Goal: Information Seeking & Learning: Learn about a topic

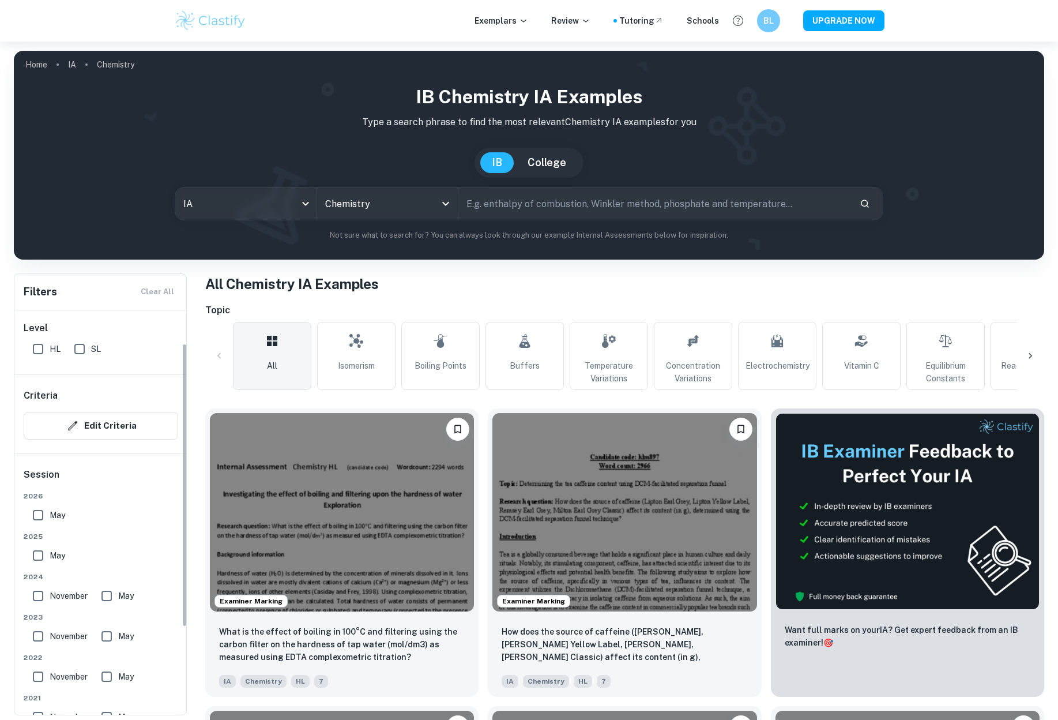
scroll to position [123, 0]
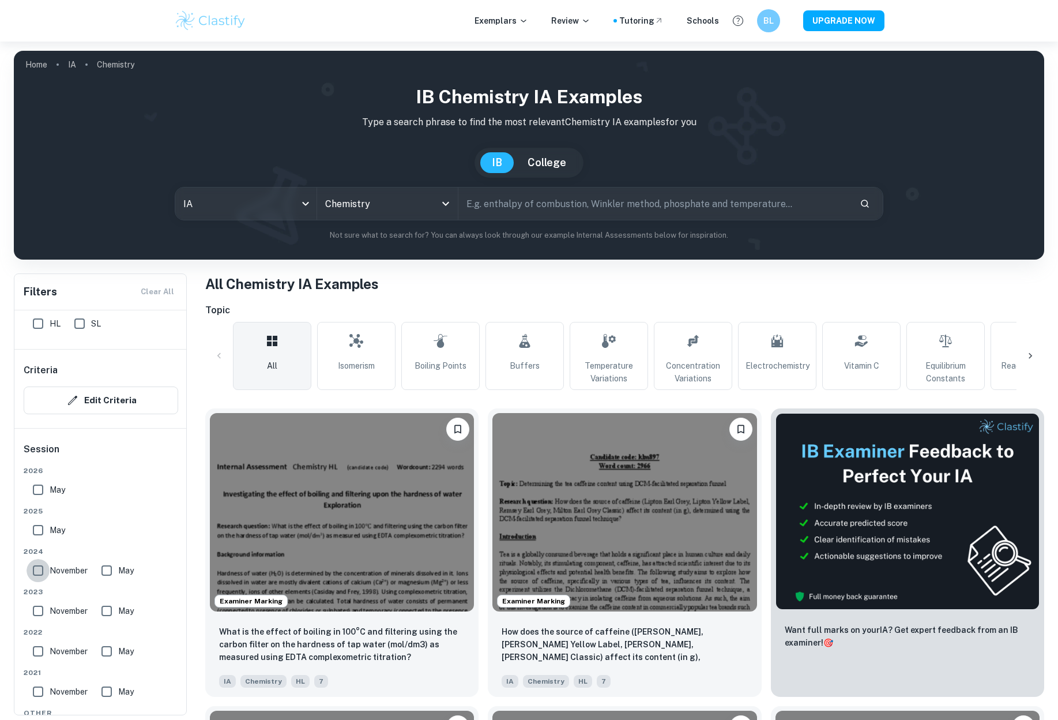
click at [35, 568] on input "November" at bounding box center [38, 570] width 23 height 23
checkbox input "true"
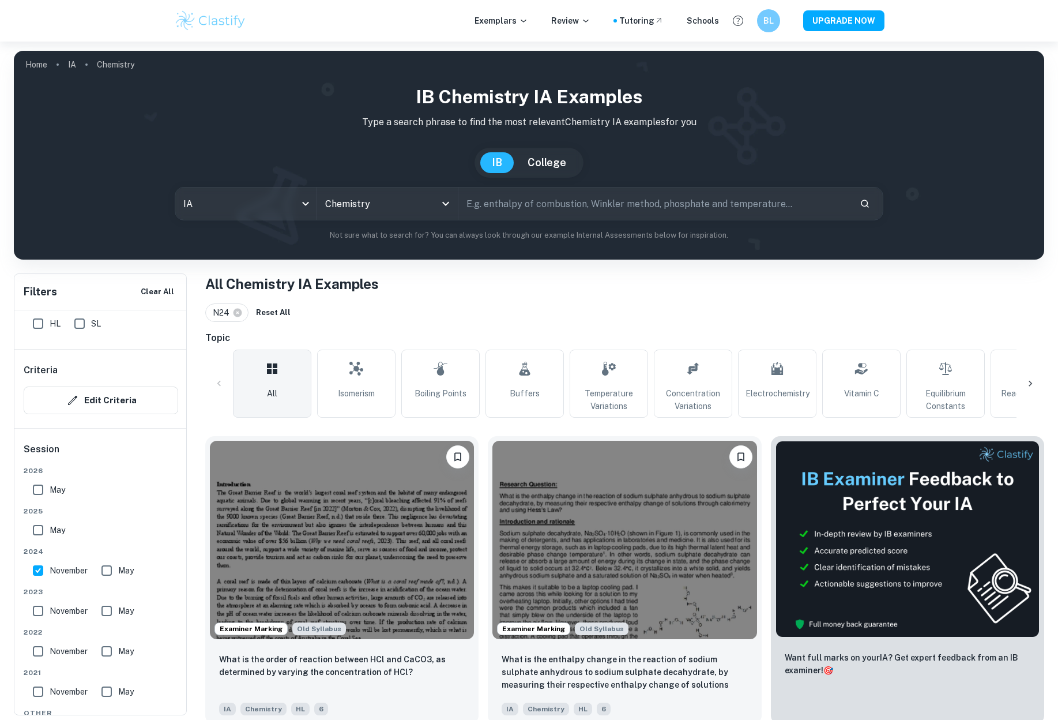
click at [110, 570] on input "May" at bounding box center [106, 570] width 23 height 23
checkbox input "true"
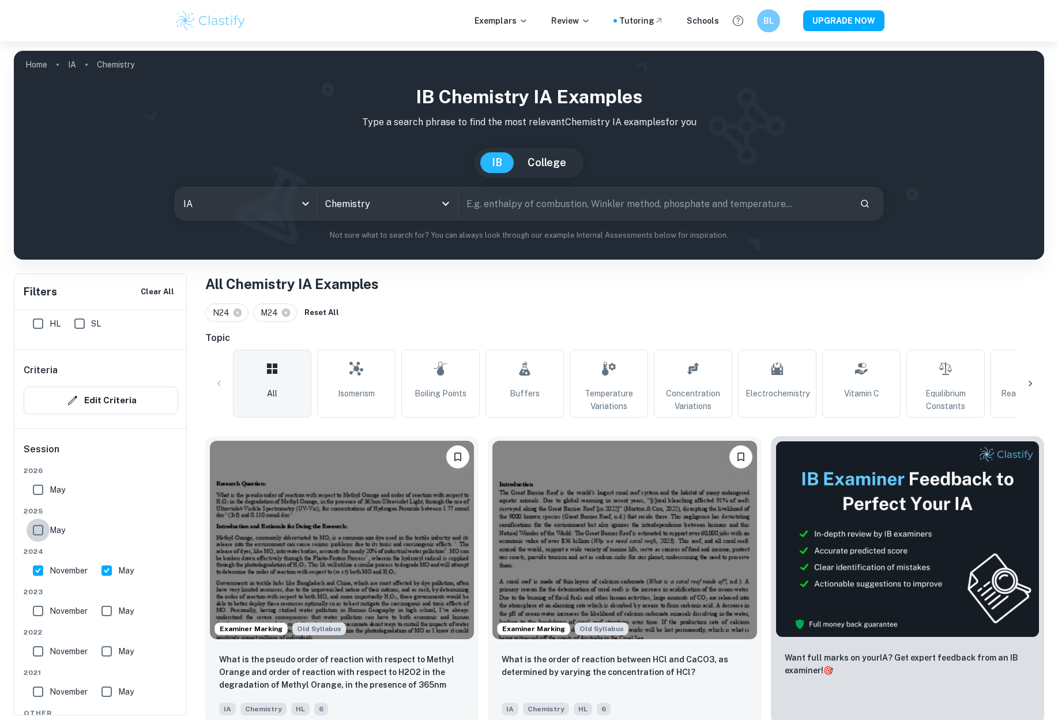
click at [40, 535] on input "May" at bounding box center [38, 529] width 23 height 23
checkbox input "true"
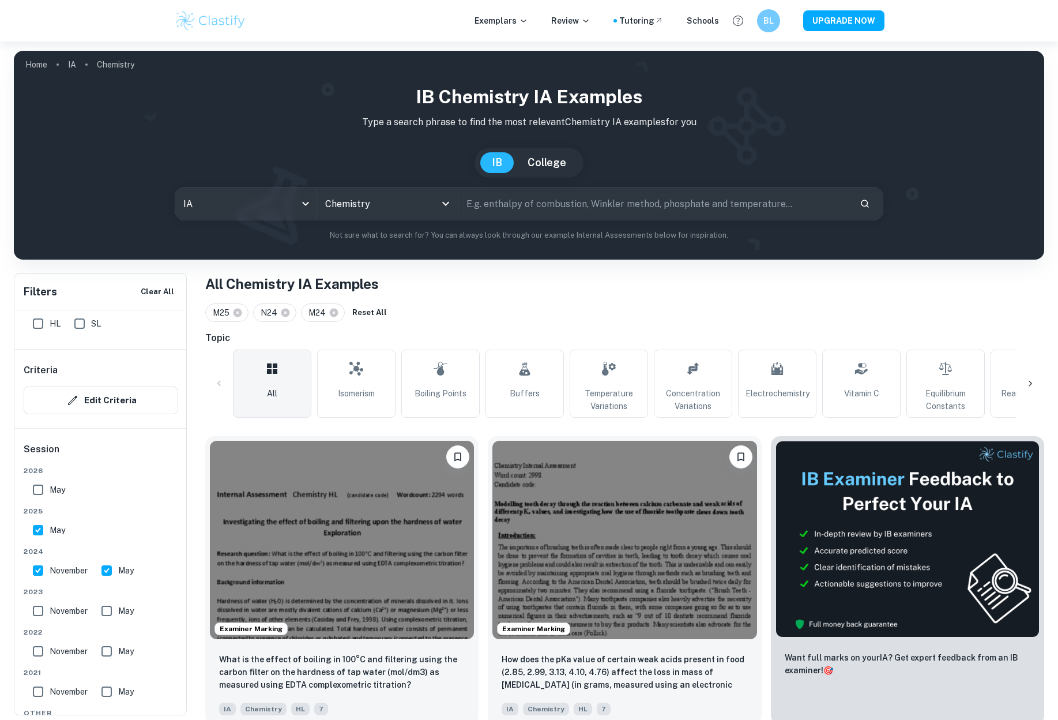
click at [32, 486] on input "May" at bounding box center [38, 489] width 23 height 23
checkbox input "true"
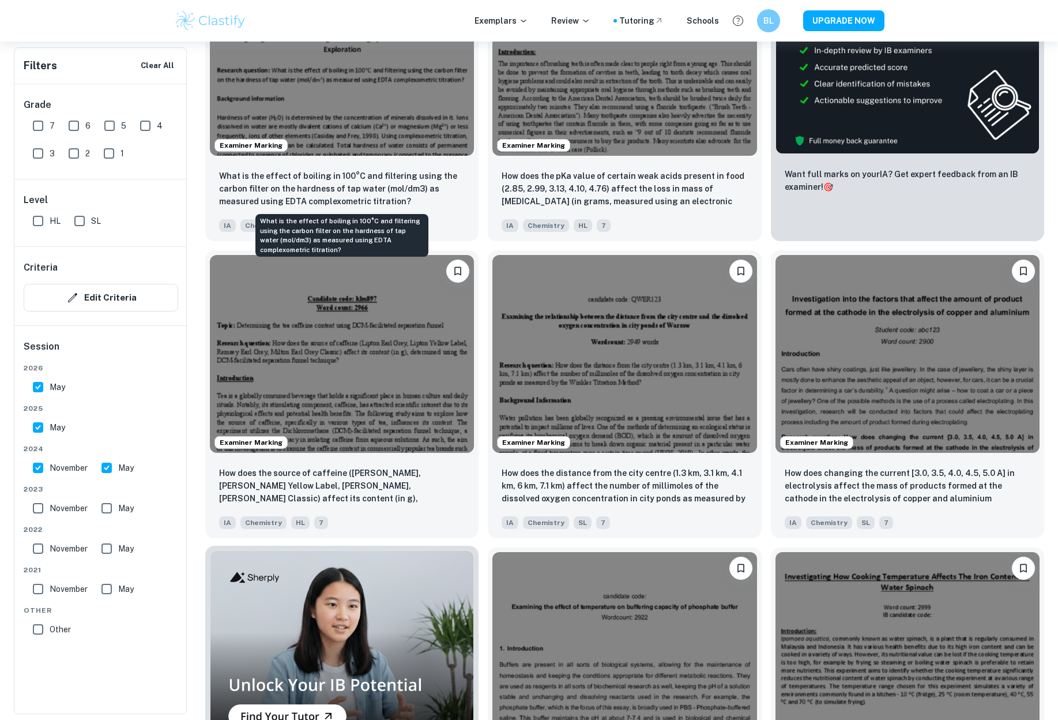
scroll to position [484, 0]
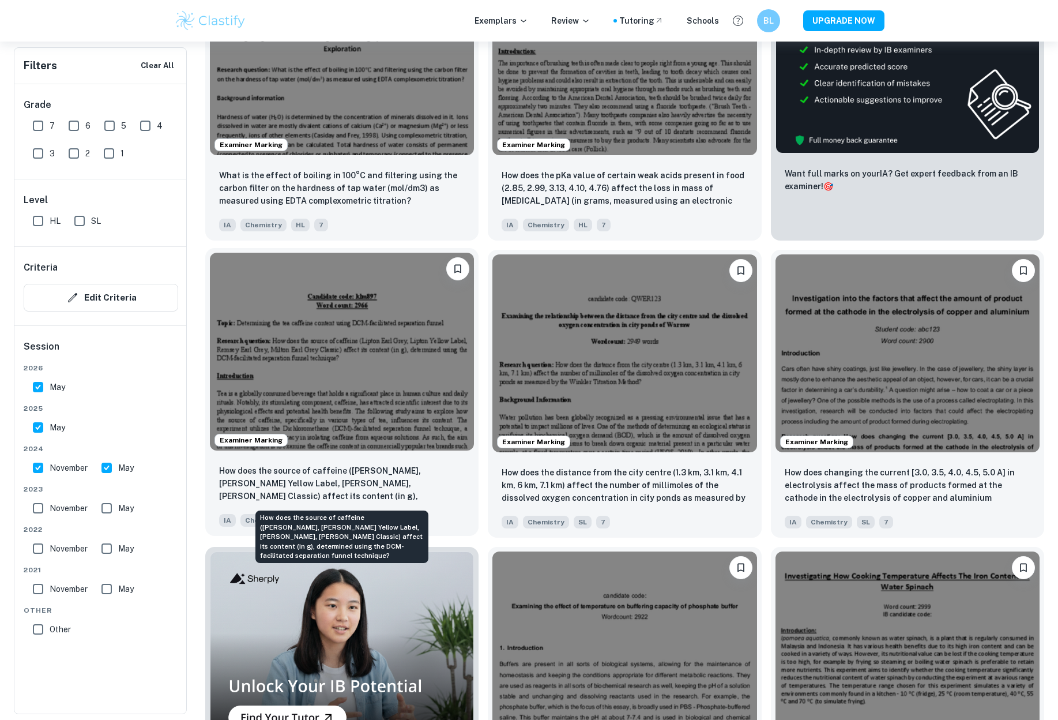
click at [347, 485] on p "How does the source of caffeine ([PERSON_NAME], [PERSON_NAME] Yellow Label, [PE…" at bounding box center [342, 483] width 246 height 39
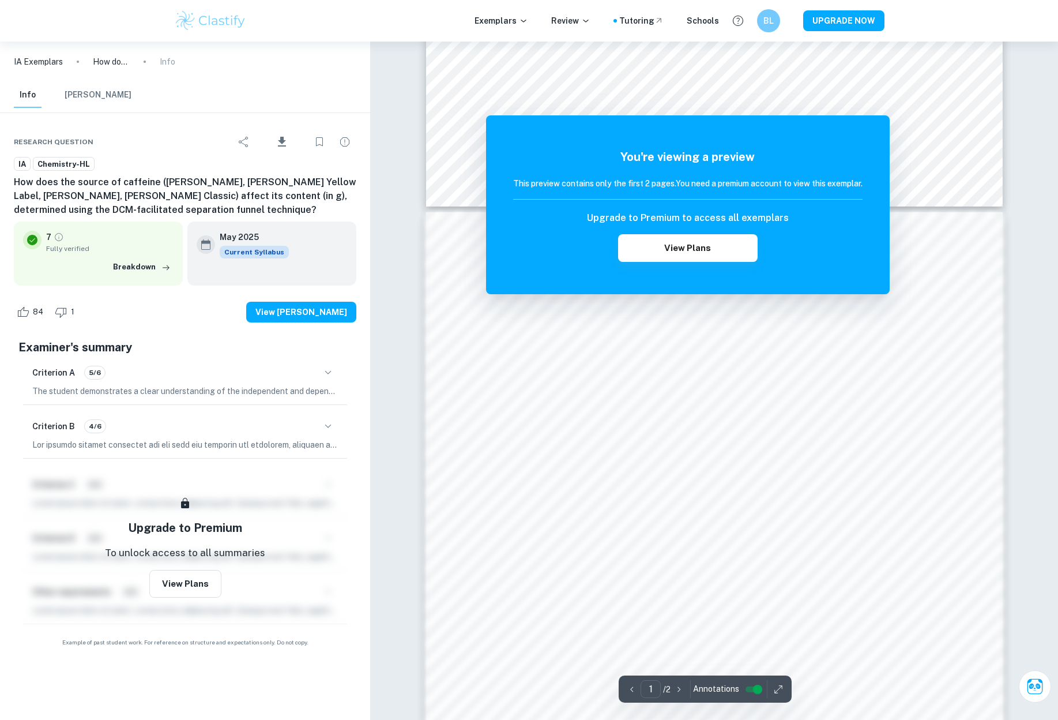
scroll to position [771, 0]
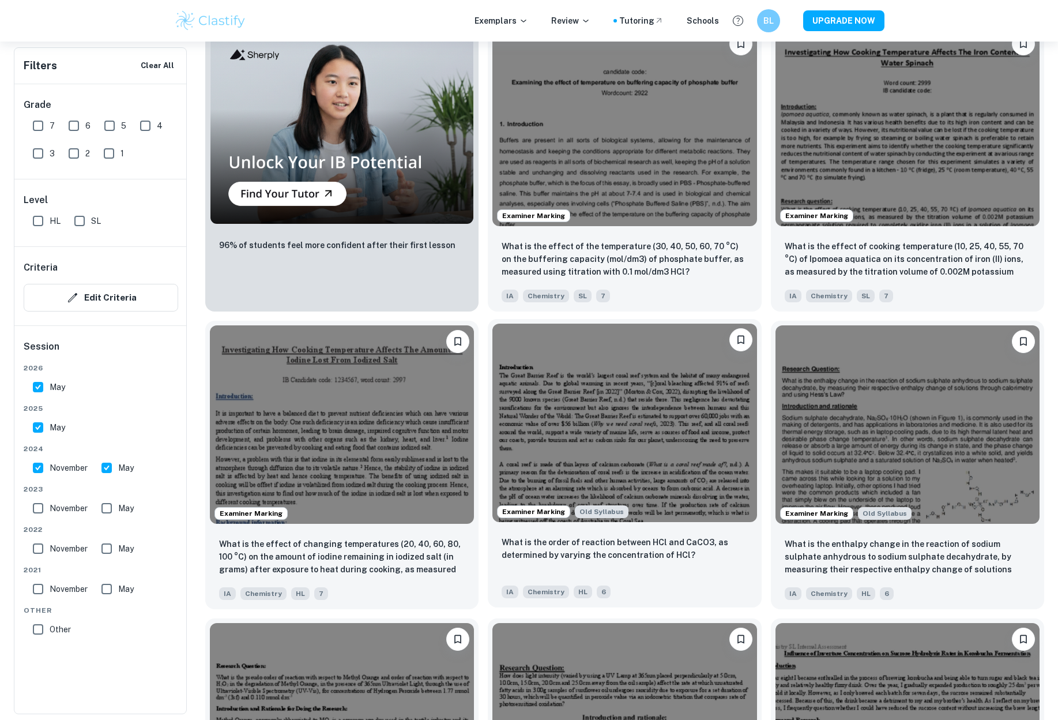
scroll to position [1009, 0]
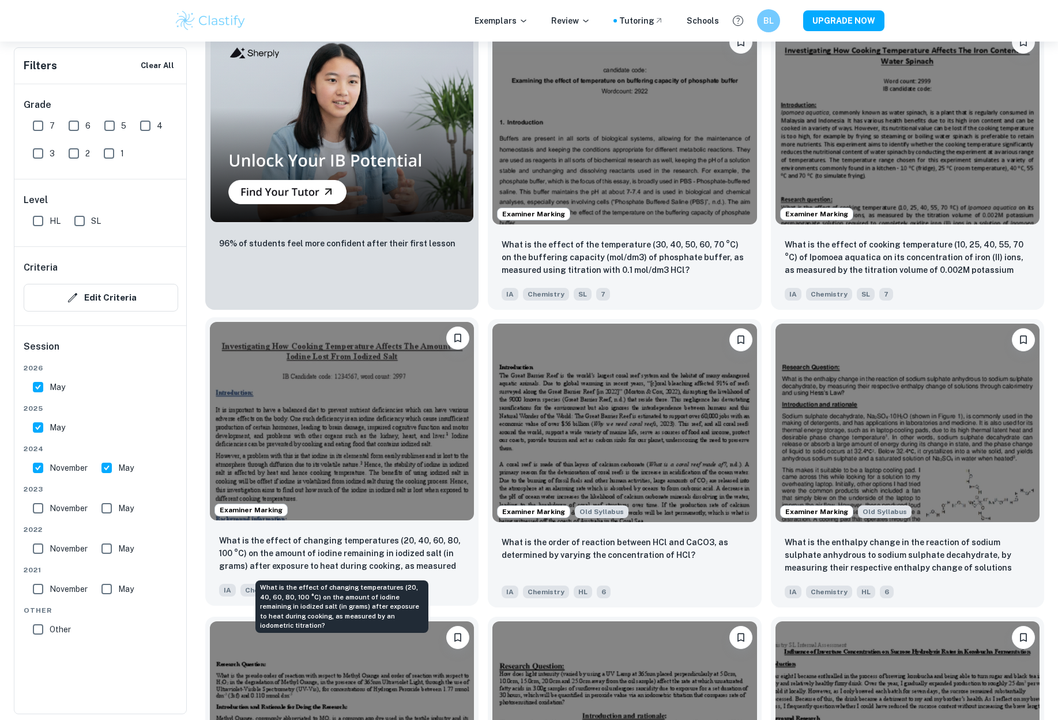
click at [409, 550] on p "What is the effect of changing temperatures (20, 40, 60, 80, 100 °C) on the amo…" at bounding box center [342, 553] width 246 height 39
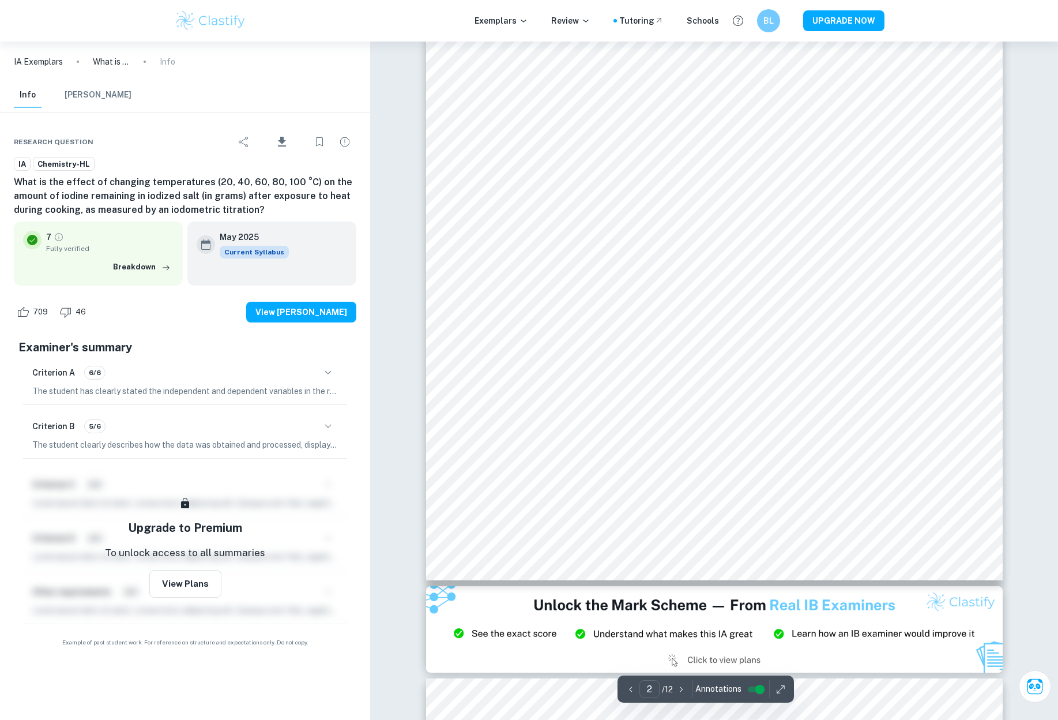
scroll to position [1022, 1]
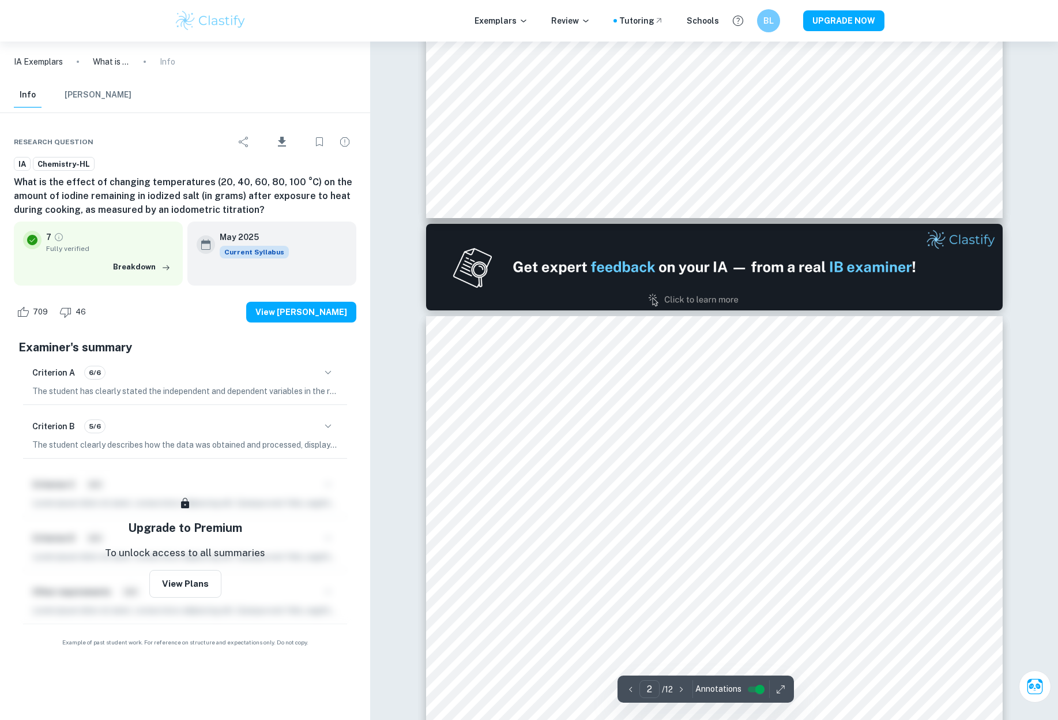
type input "1"
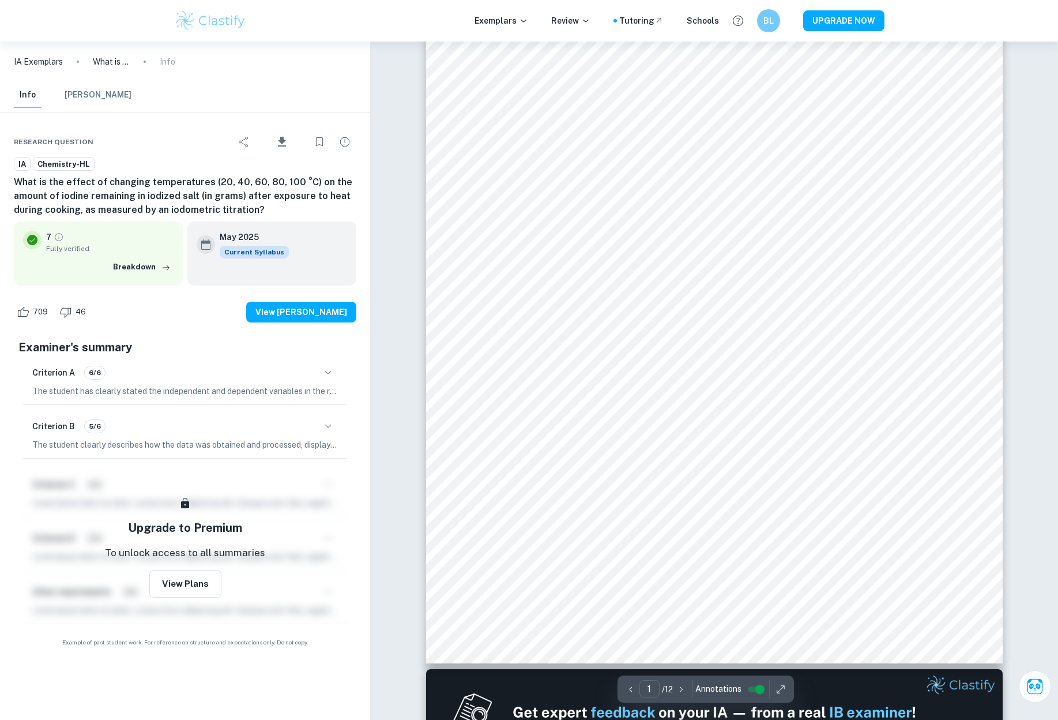
scroll to position [138, 0]
